Goal: Transaction & Acquisition: Download file/media

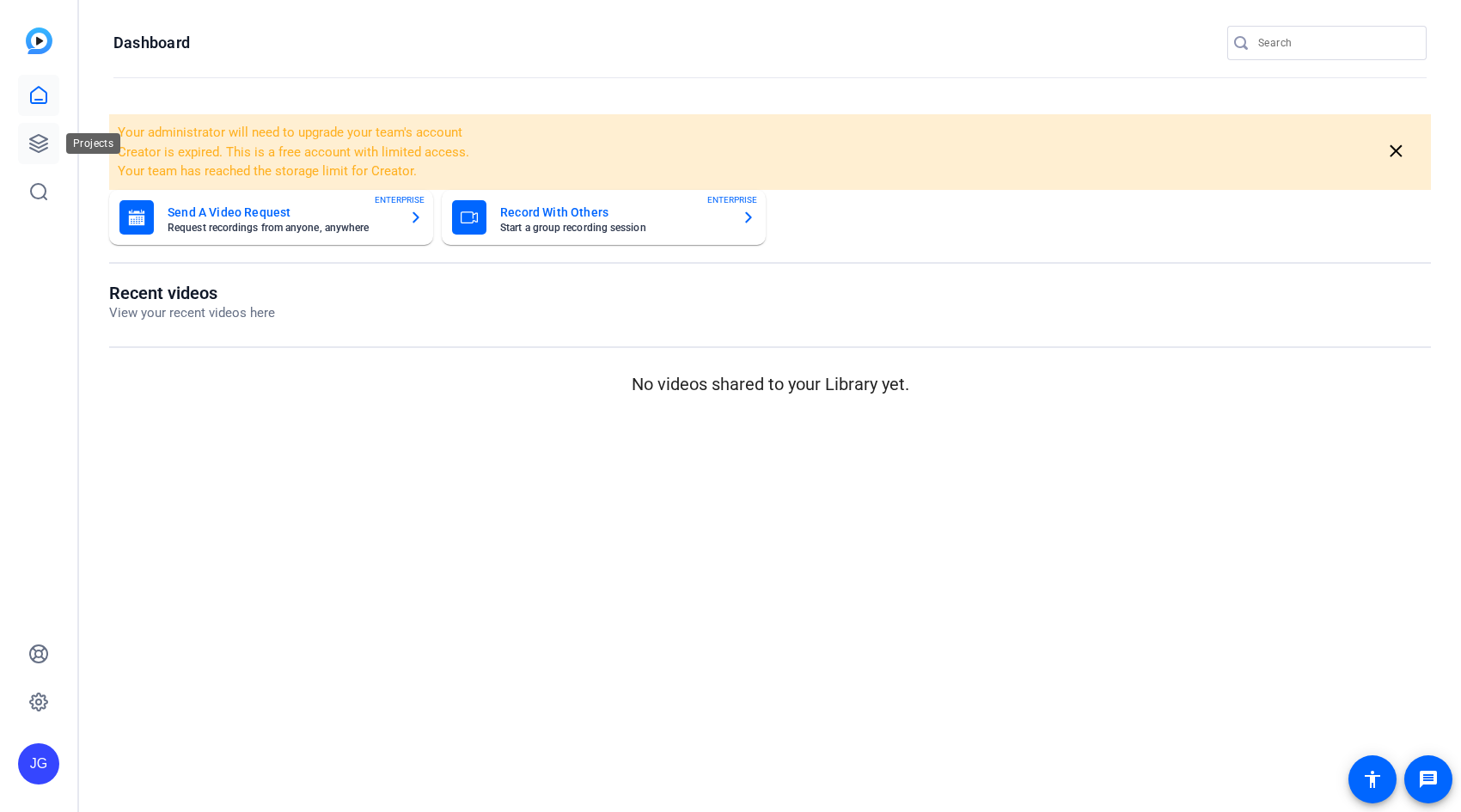
click at [31, 144] on icon at bounding box center [38, 144] width 17 height 17
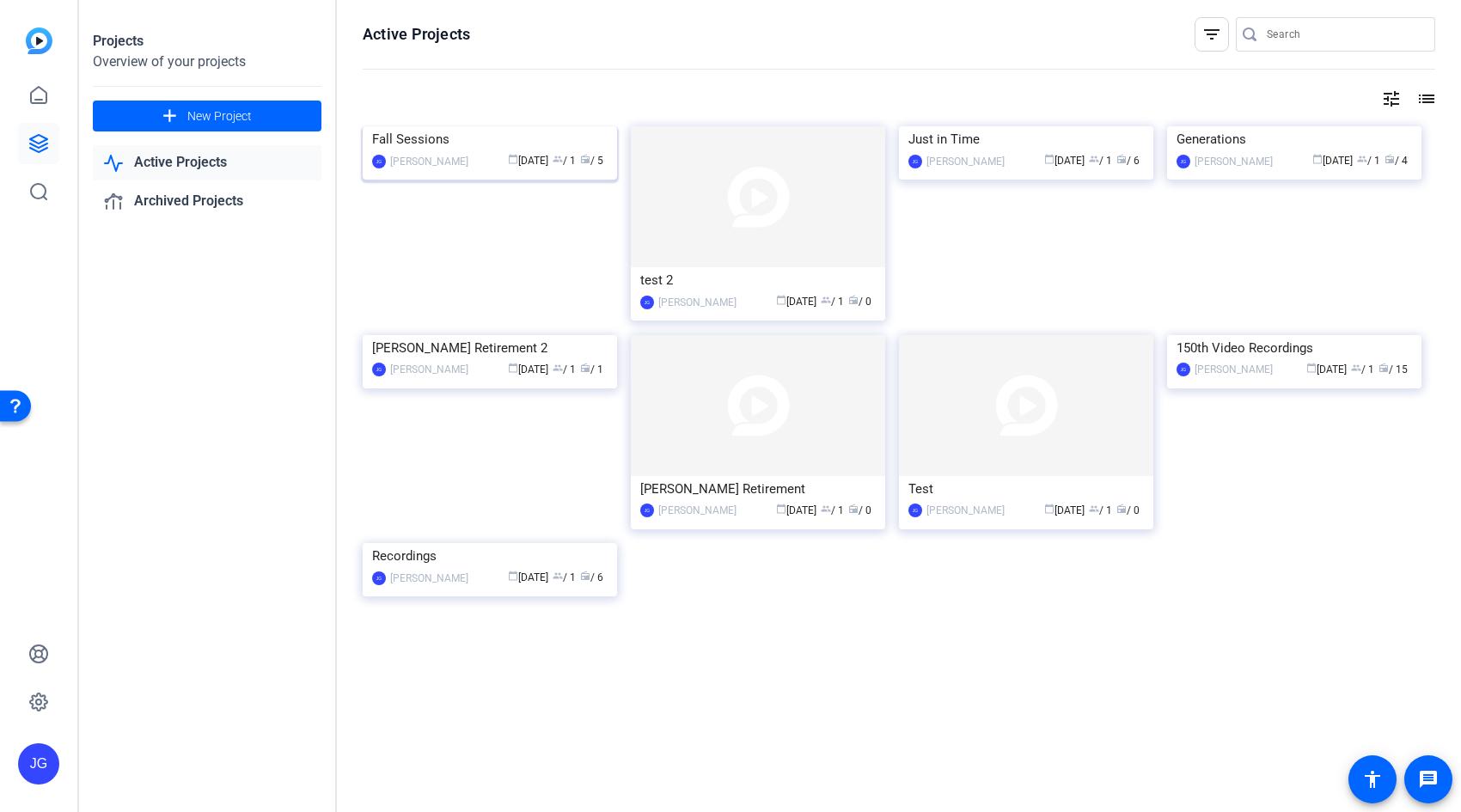
click at [470, 126] on img at bounding box center [490, 126] width 254 height 0
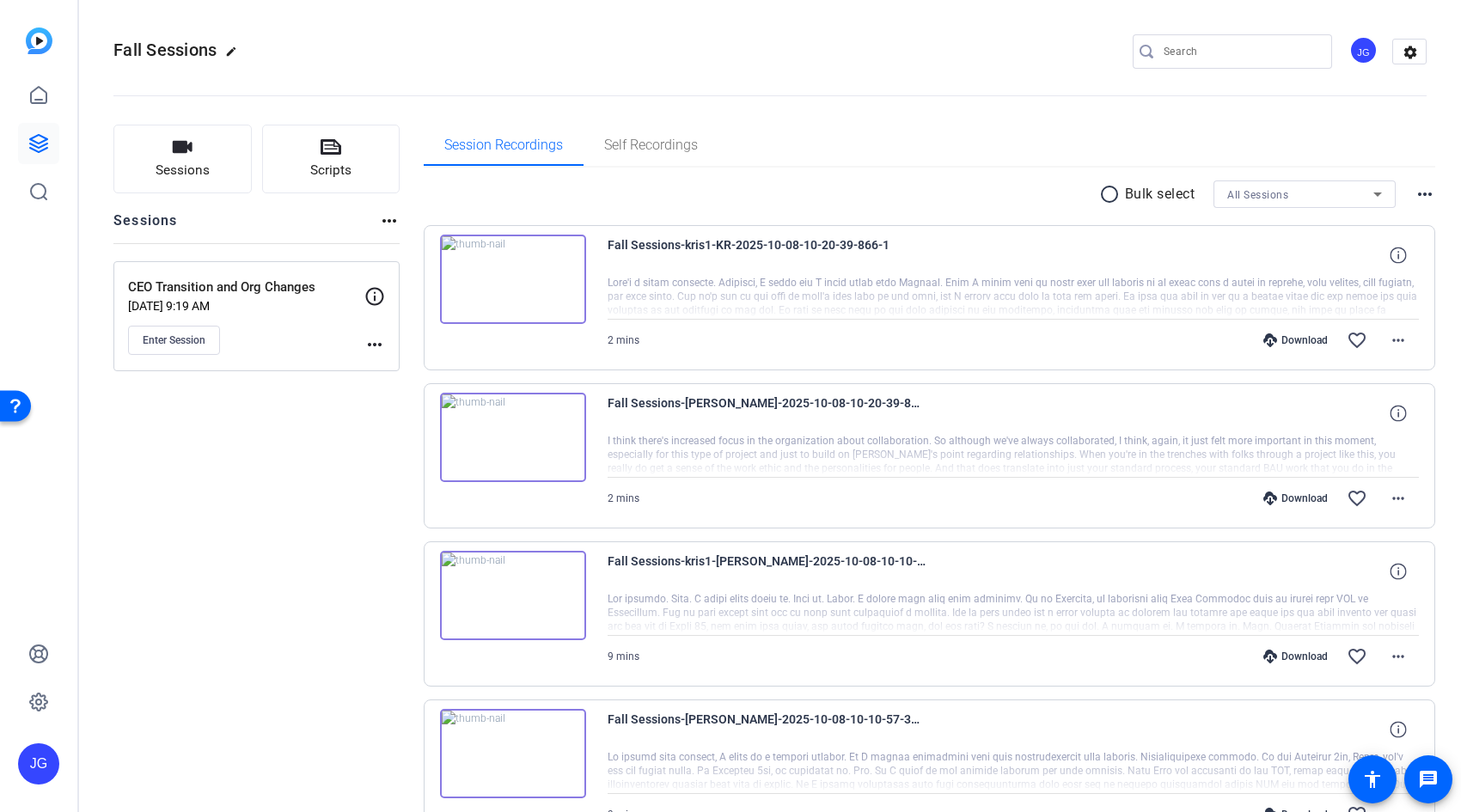
click at [1308, 337] on div "Download" at bounding box center [1296, 340] width 82 height 14
click at [1006, 177] on div "radio_button_unchecked Bulk select All Sessions more_horiz Fall Sessions-kris1-…" at bounding box center [929, 612] width 1012 height 890
click at [1393, 336] on mat-icon "more_horiz" at bounding box center [1398, 340] width 21 height 21
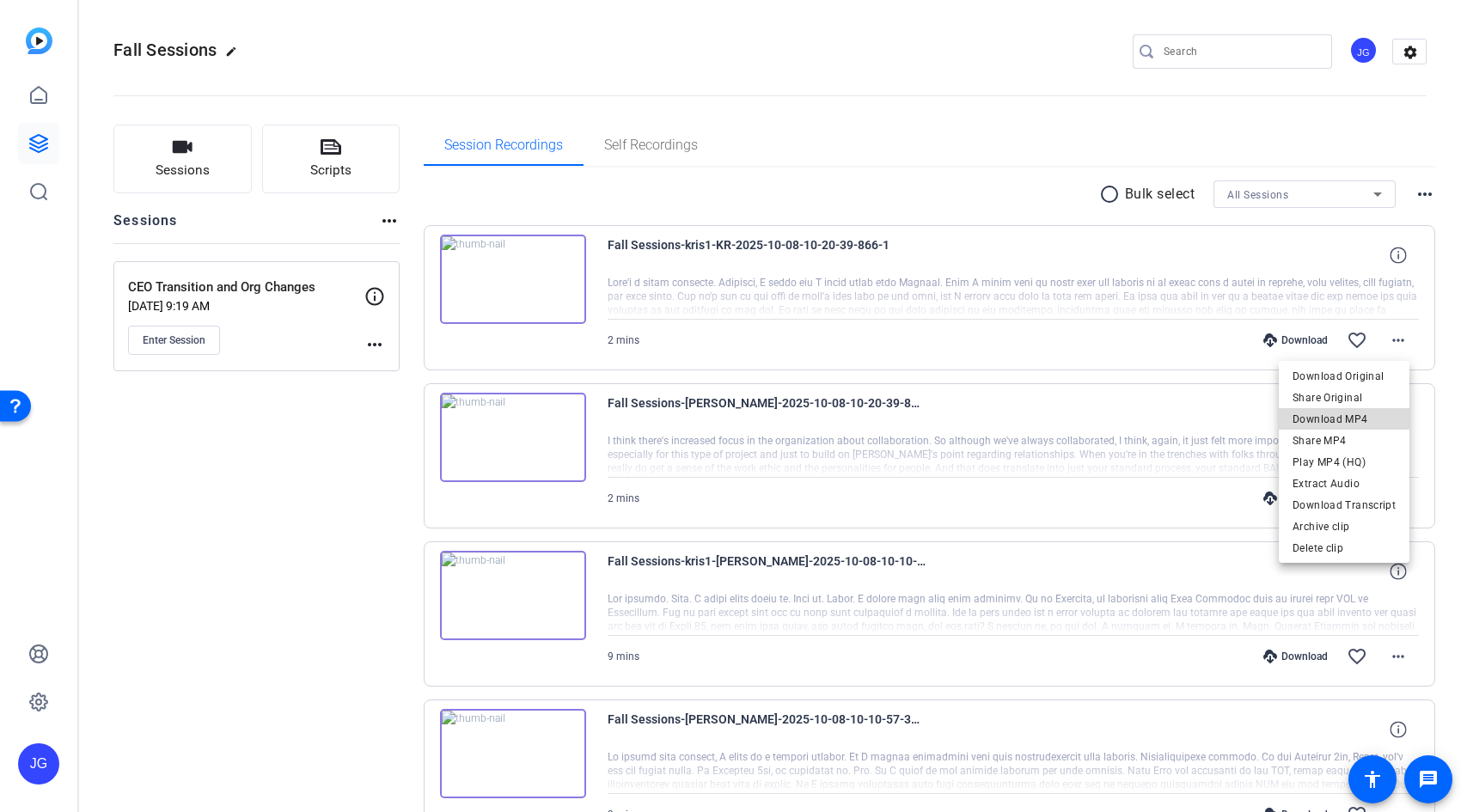
click at [1374, 411] on span "Download MP4" at bounding box center [1345, 419] width 104 height 21
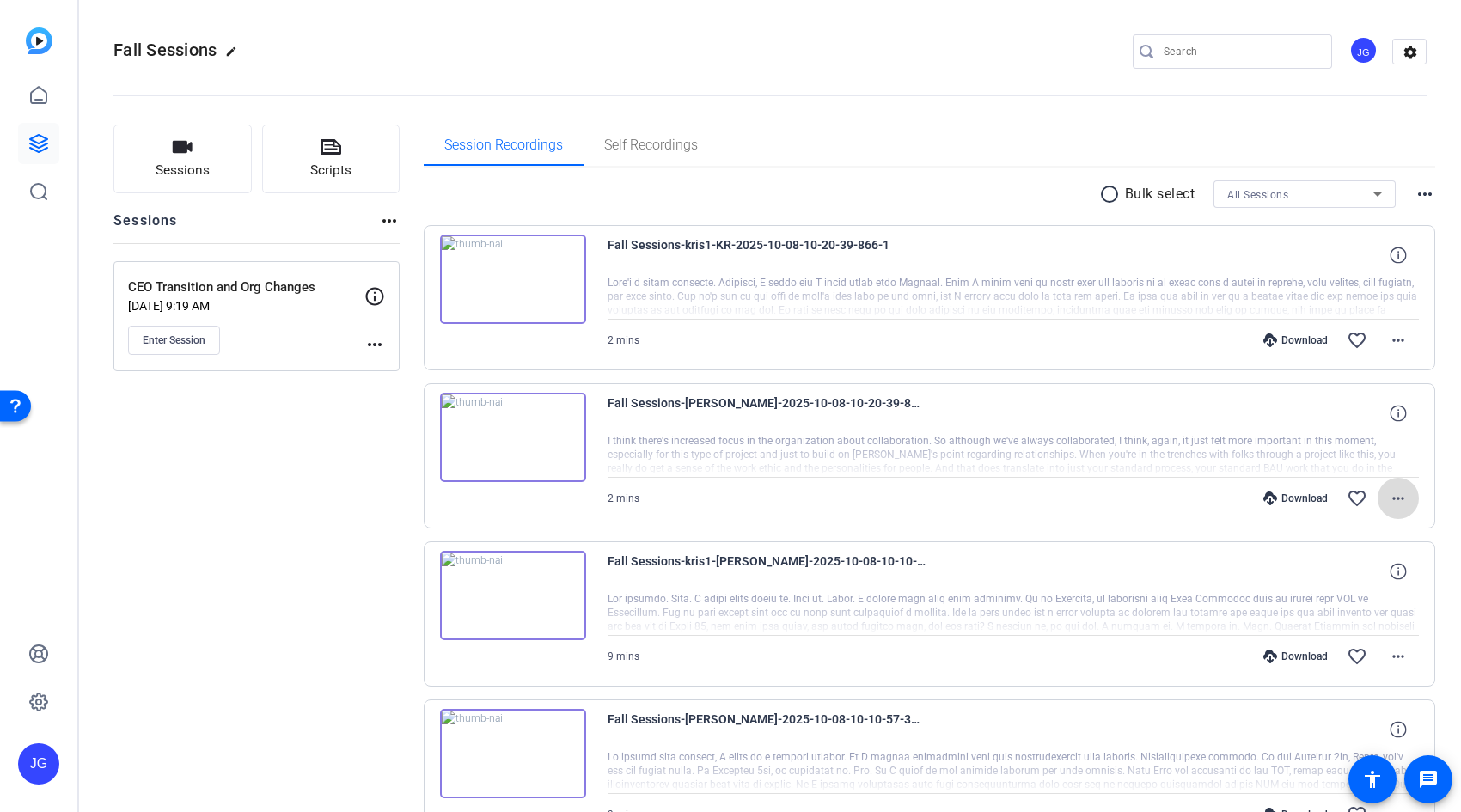
click at [1393, 496] on mat-icon "more_horiz" at bounding box center [1398, 498] width 21 height 21
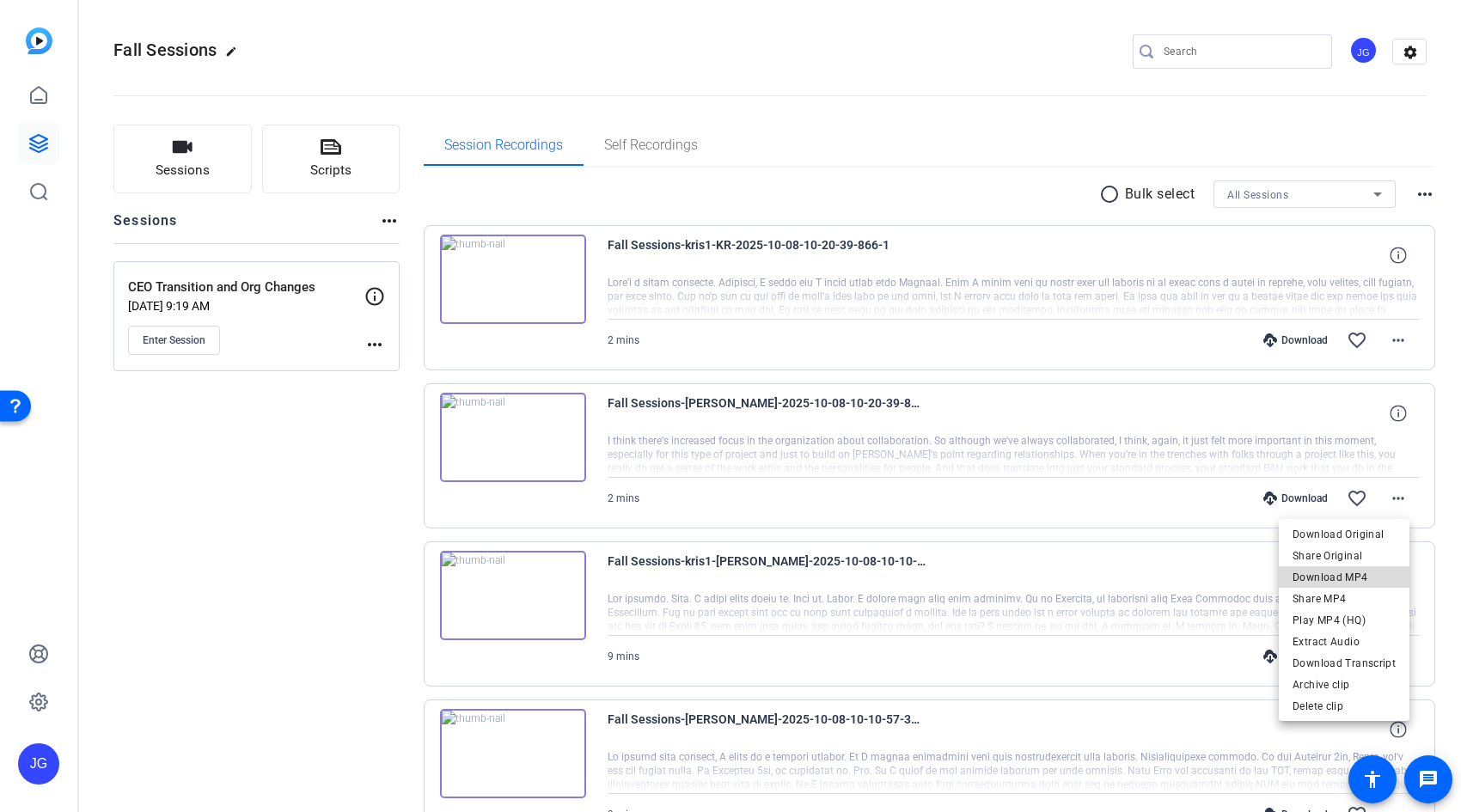
click at [1375, 579] on span "Download MP4" at bounding box center [1345, 577] width 104 height 21
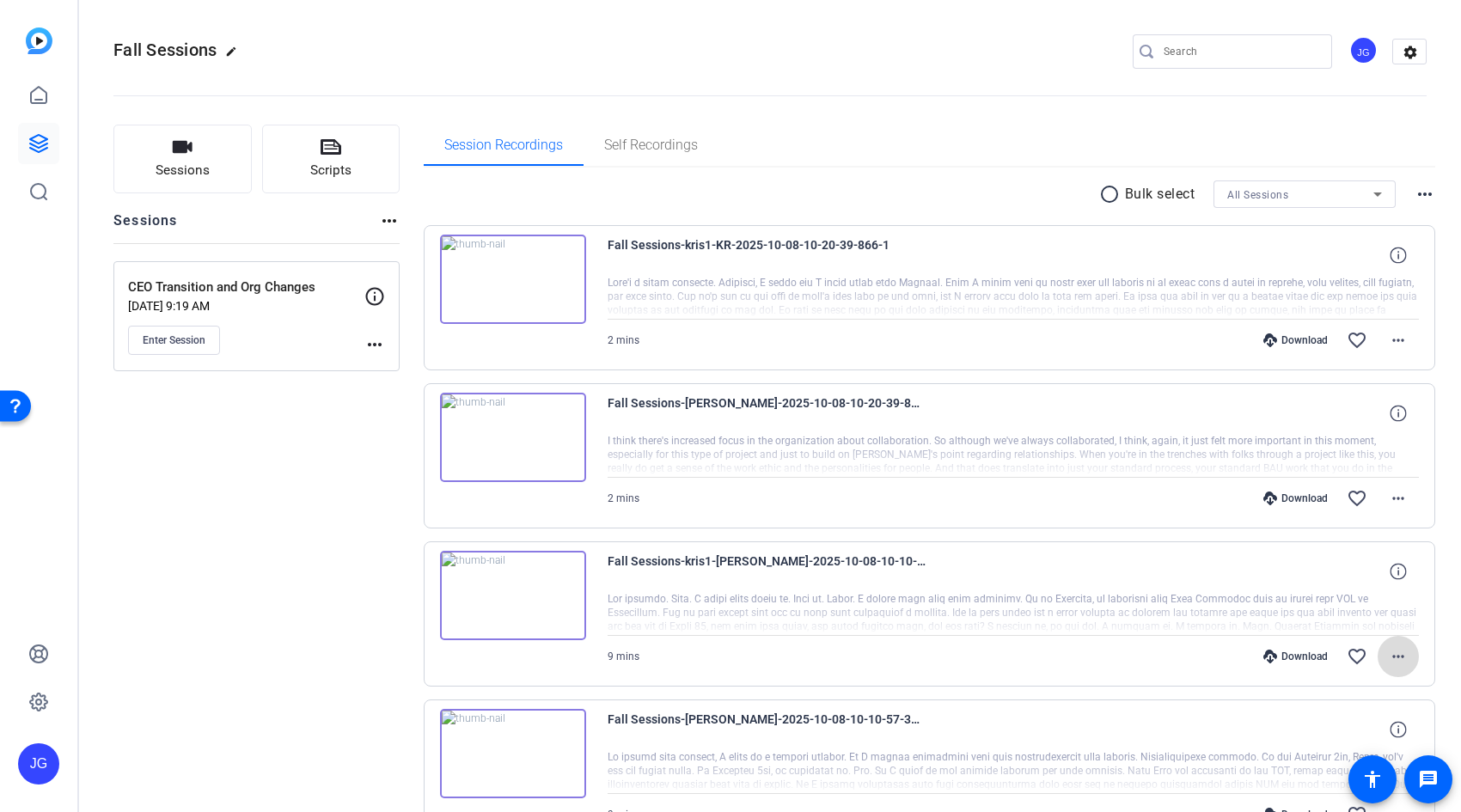
click at [1393, 657] on mat-icon "more_horiz" at bounding box center [1398, 656] width 21 height 21
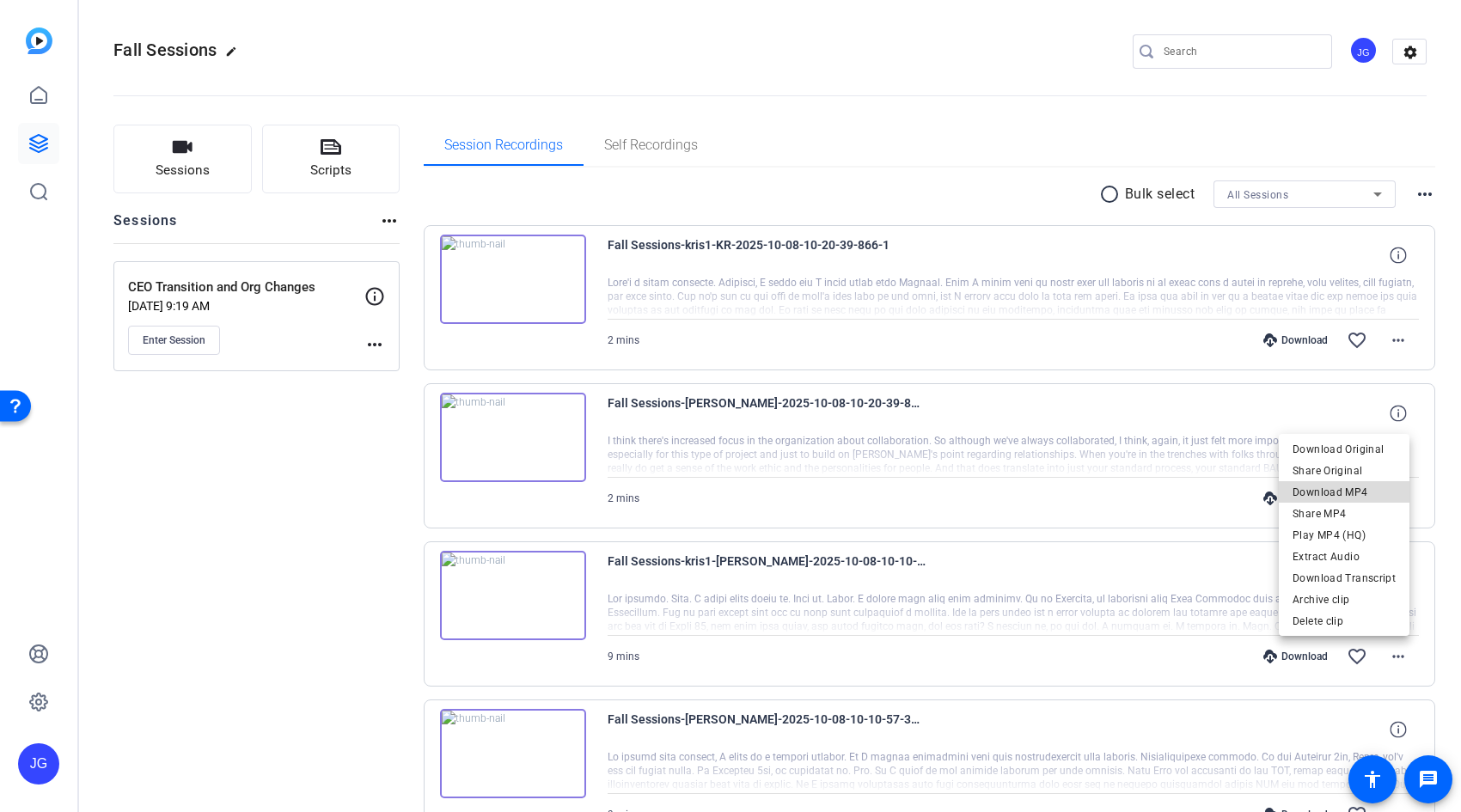
click at [1374, 491] on span "Download MP4" at bounding box center [1345, 492] width 104 height 21
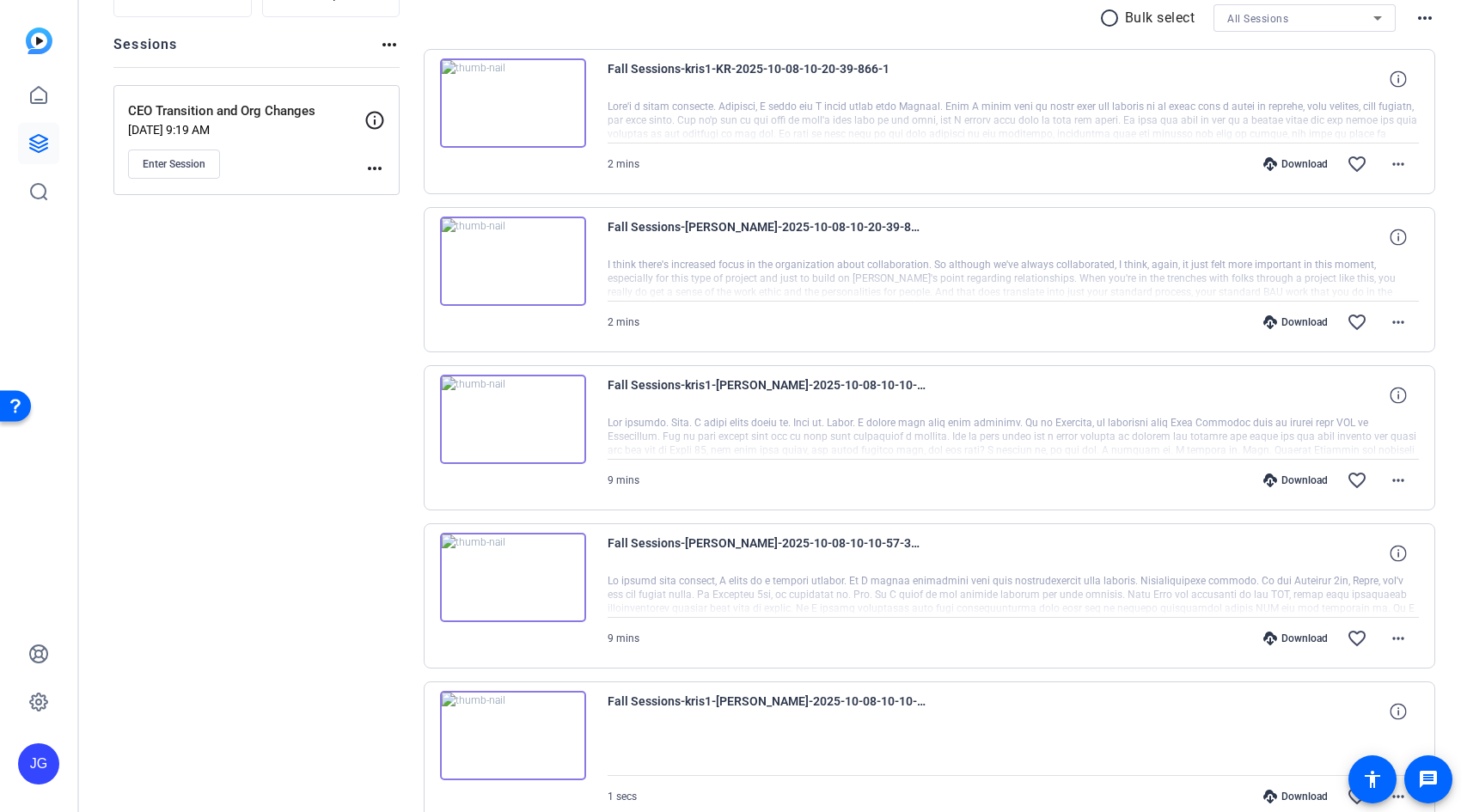
scroll to position [242, 0]
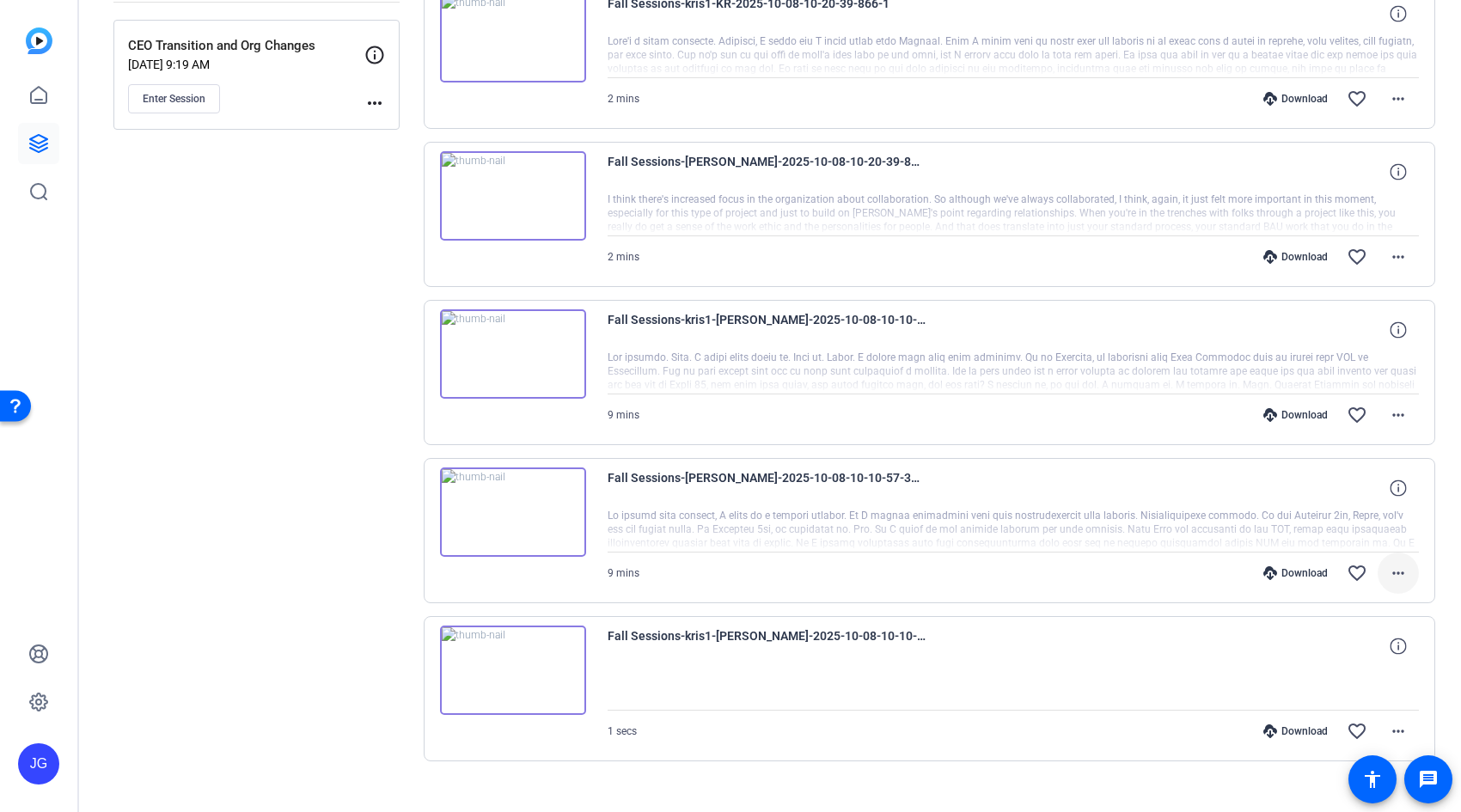
click at [1388, 572] on mat-icon "more_horiz" at bounding box center [1398, 573] width 21 height 21
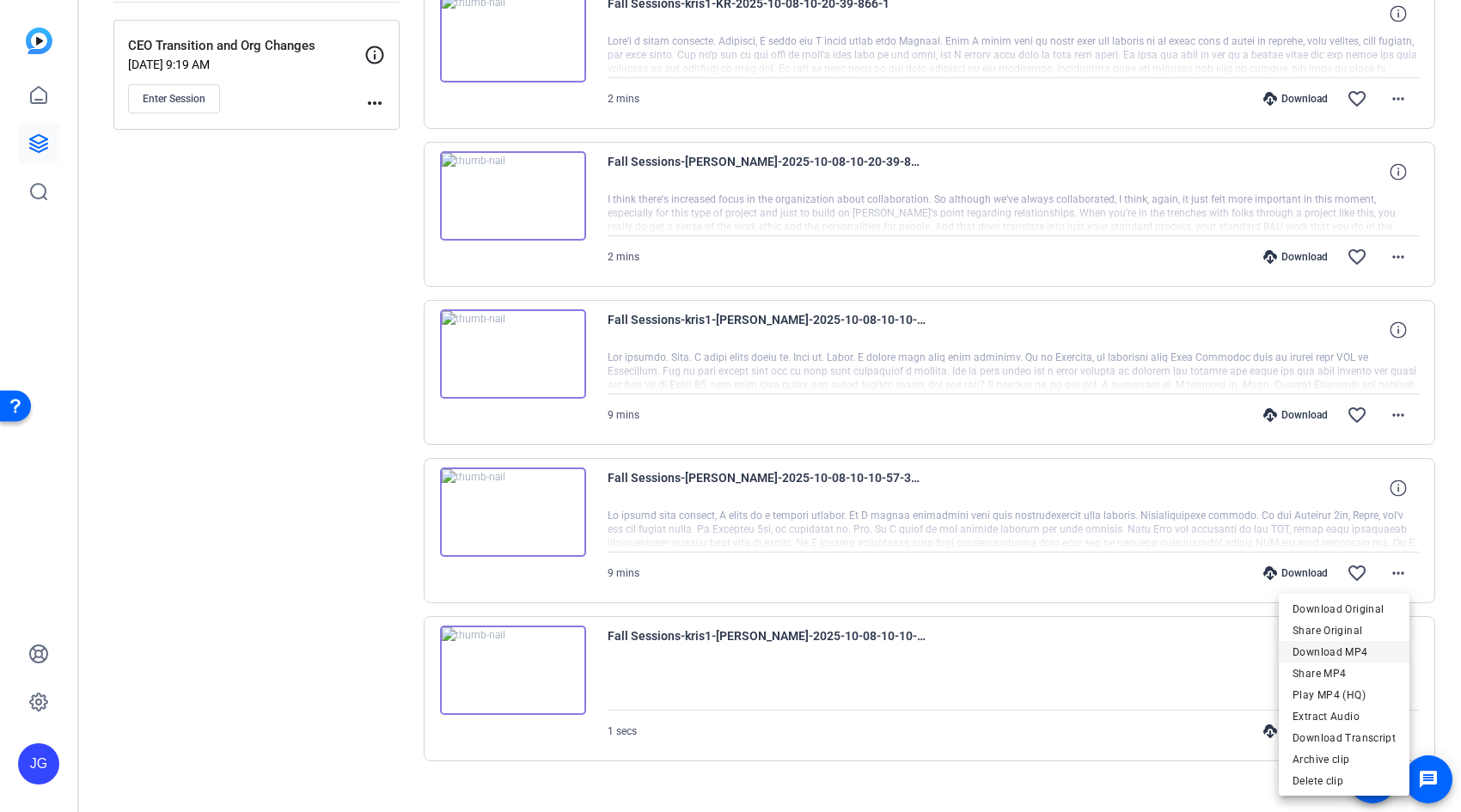
click at [1364, 655] on span "Download MP4" at bounding box center [1345, 651] width 104 height 21
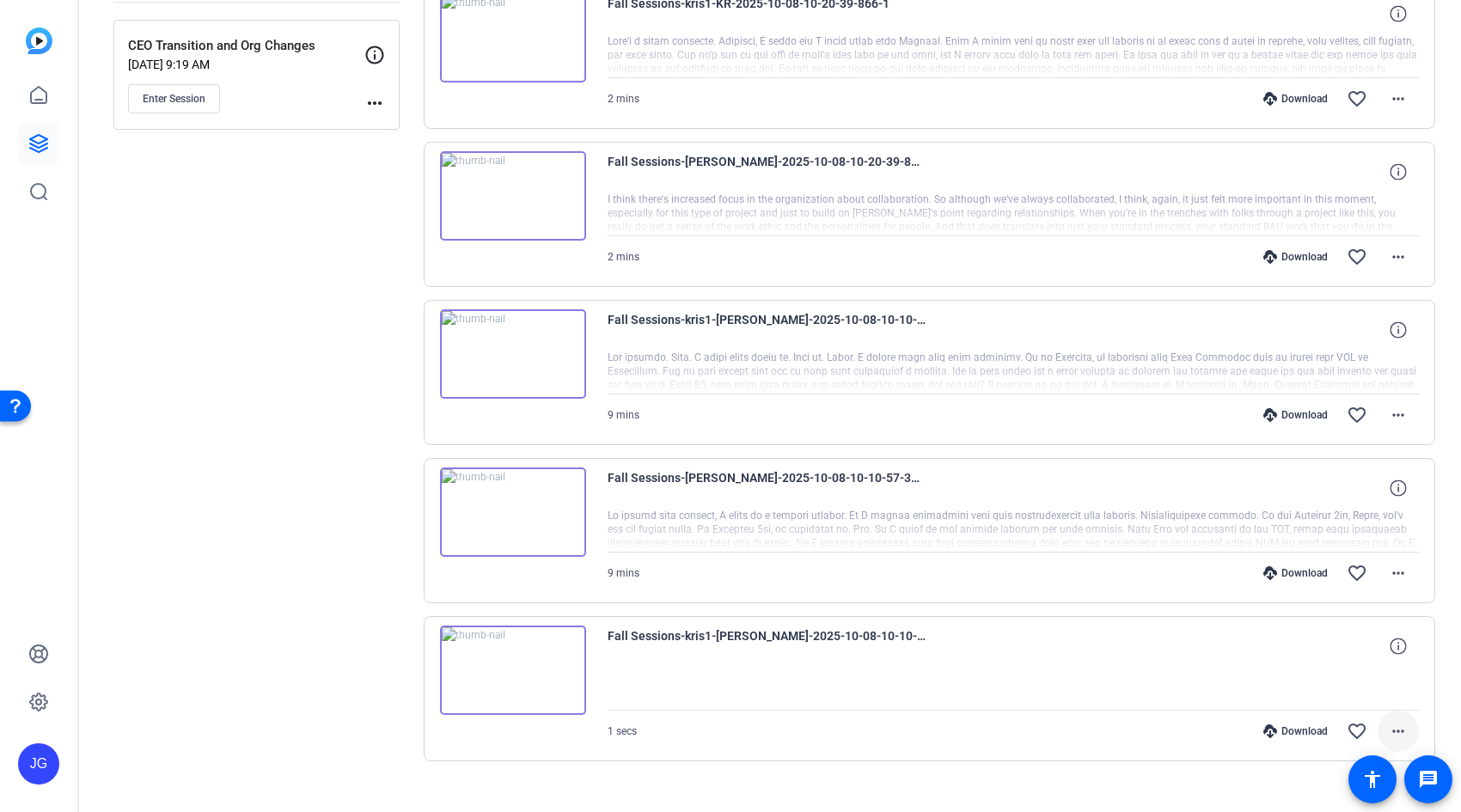
click at [1390, 731] on mat-icon "more_horiz" at bounding box center [1398, 731] width 21 height 21
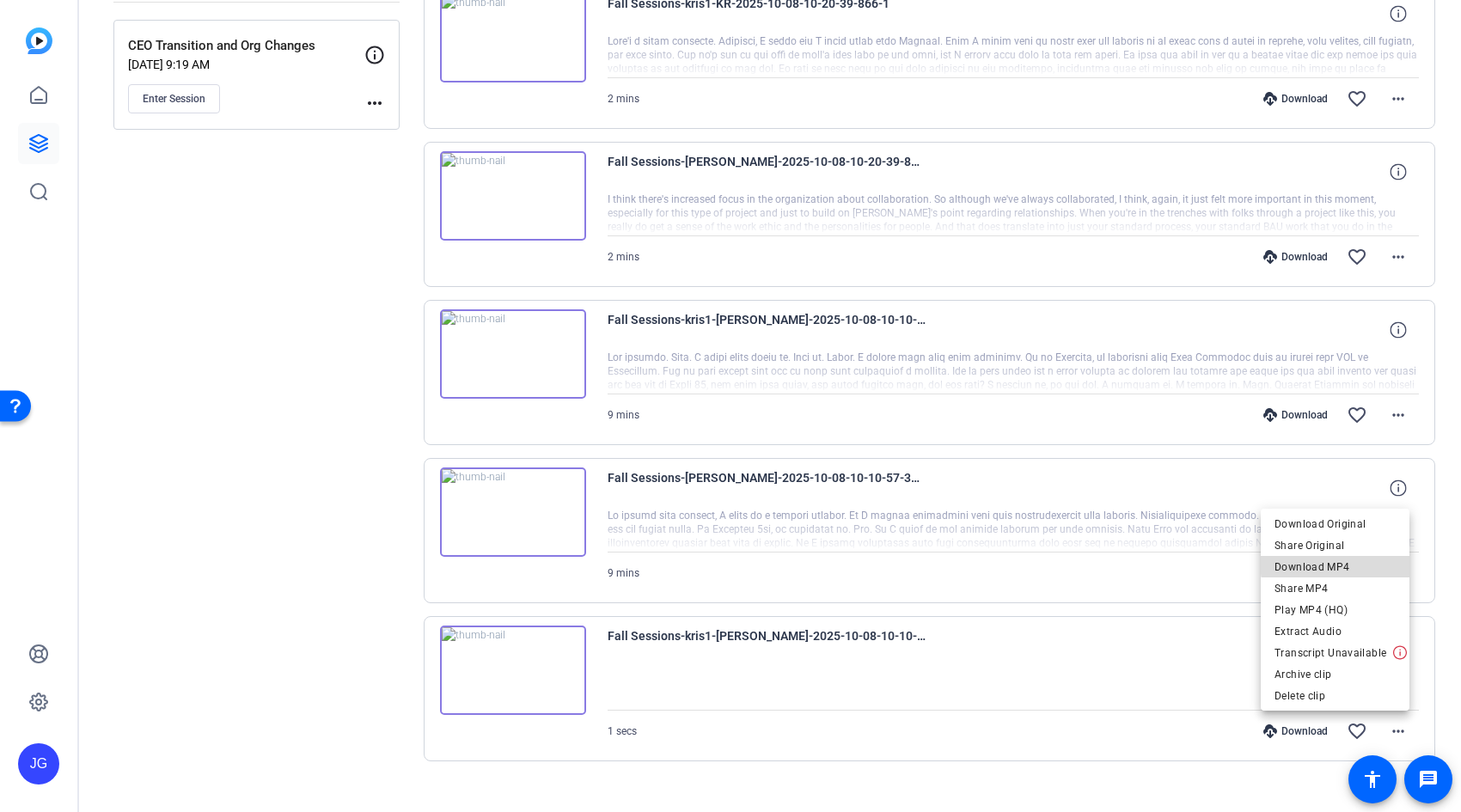
click at [1380, 560] on span "Download MP4" at bounding box center [1335, 566] width 121 height 21
